Goal: Communication & Community: Ask a question

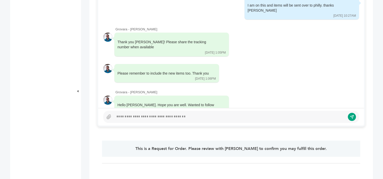
scroll to position [279, 0]
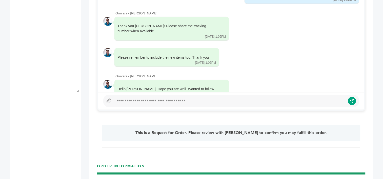
click at [189, 100] on div at bounding box center [230, 101] width 232 height 6
click at [347, 100] on icon "submit" at bounding box center [348, 101] width 4 height 4
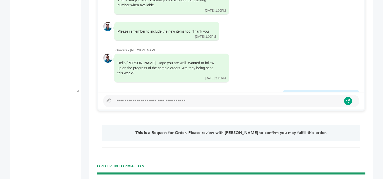
click at [208, 102] on div at bounding box center [228, 101] width 228 height 6
drag, startPoint x: 186, startPoint y: 100, endPoint x: 189, endPoint y: 100, distance: 3.1
click at [347, 101] on icon "submit" at bounding box center [348, 101] width 4 height 4
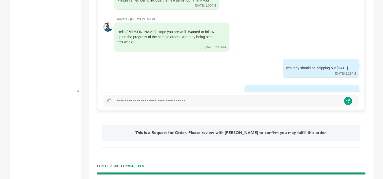
click at [202, 100] on div at bounding box center [228, 101] width 228 height 6
click at [347, 100] on icon "submit" at bounding box center [348, 101] width 4 height 4
